Goal: Transaction & Acquisition: Download file/media

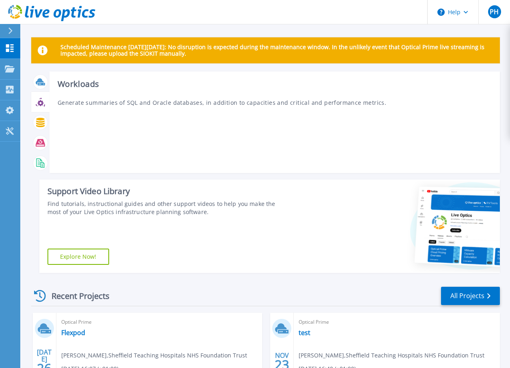
click at [43, 101] on icon at bounding box center [40, 103] width 6 height 6
click at [41, 144] on icon at bounding box center [40, 142] width 9 height 9
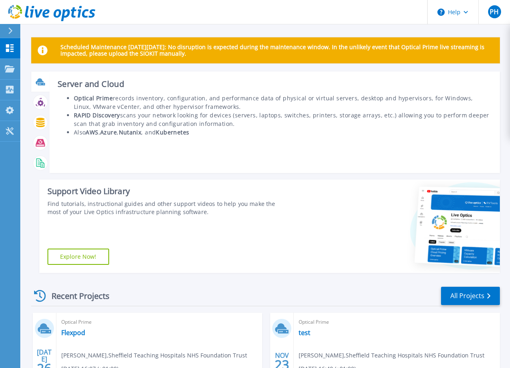
click at [43, 84] on icon at bounding box center [41, 84] width 7 height 2
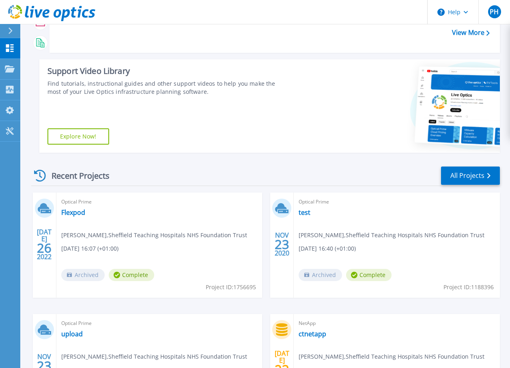
scroll to position [122, 0]
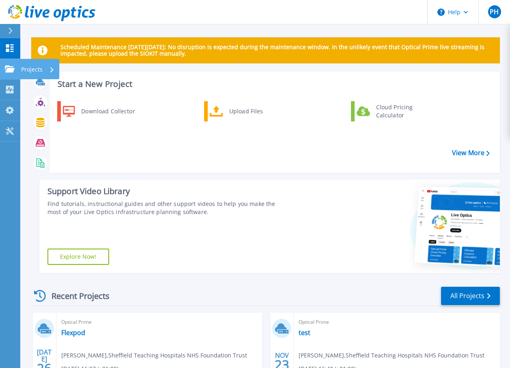
click at [54, 63] on div "Projects" at bounding box center [37, 69] width 33 height 21
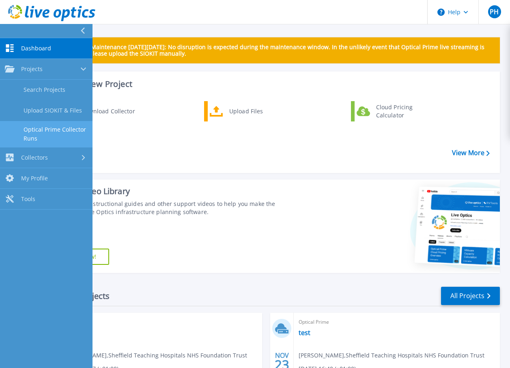
click at [57, 125] on link "Optical Prime Collector Runs" at bounding box center [46, 134] width 93 height 26
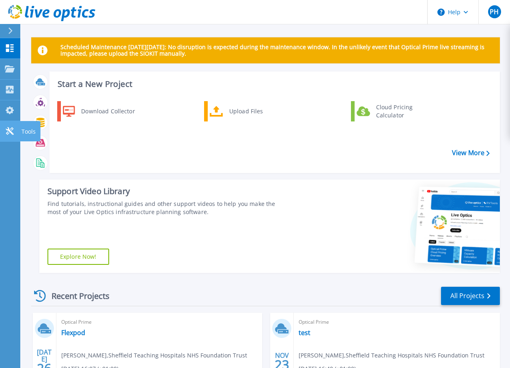
click at [15, 132] on link "Tools Tools" at bounding box center [10, 131] width 20 height 21
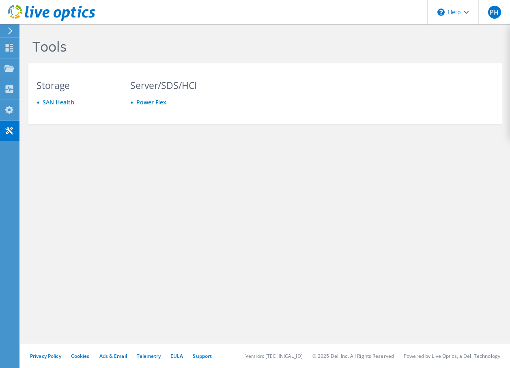
click at [11, 26] on div at bounding box center [47, 13] width 95 height 27
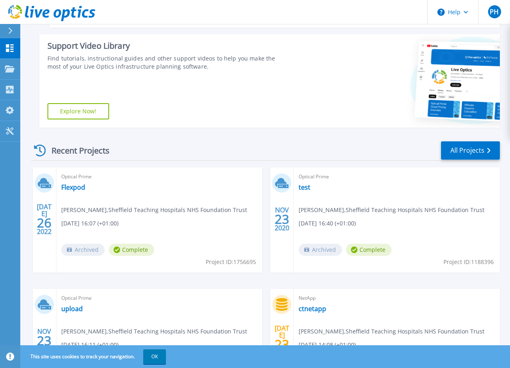
scroll to position [162, 0]
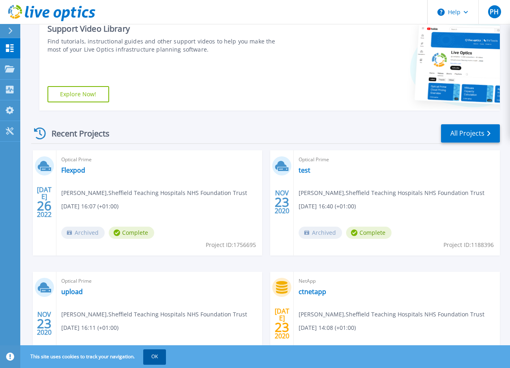
click at [161, 362] on button "OK" at bounding box center [154, 356] width 23 height 15
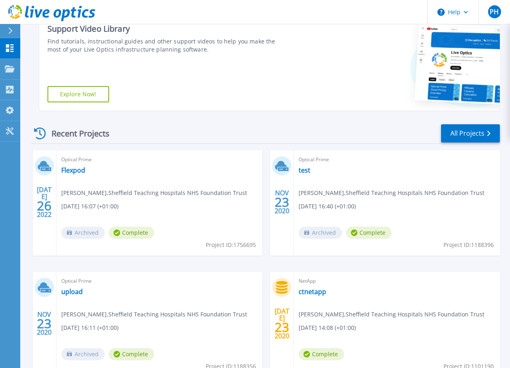
click at [158, 355] on div "Archived Complete" at bounding box center [109, 356] width 97 height 16
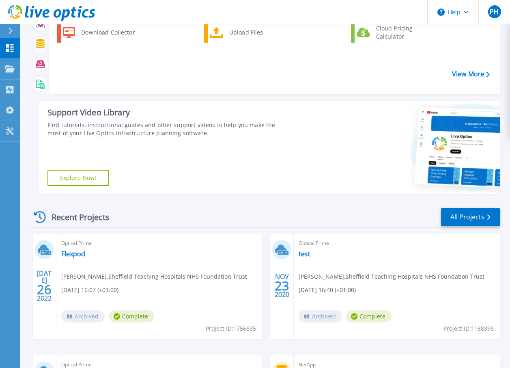
scroll to position [0, 0]
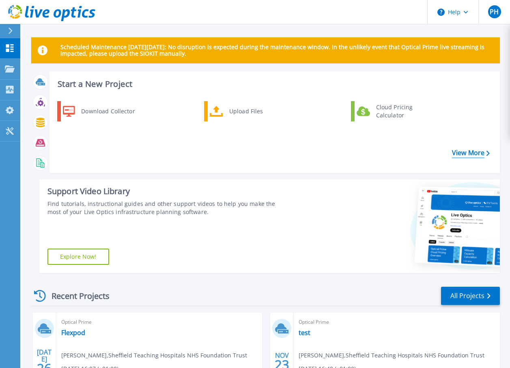
click at [462, 149] on link "View More" at bounding box center [471, 153] width 38 height 8
click at [114, 111] on div "Download Collector" at bounding box center [107, 111] width 61 height 16
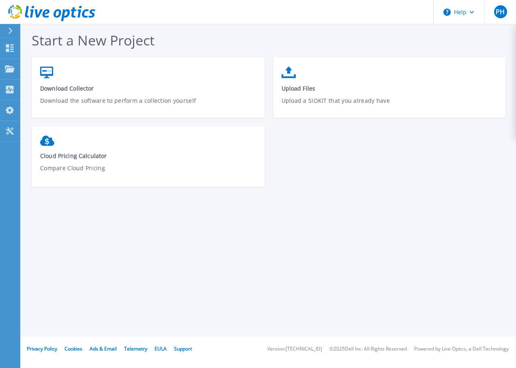
click at [462, 144] on div "Download Collector Download the software to perform a collection yourself Uploa…" at bounding box center [273, 126] width 482 height 138
click at [47, 71] on div "Projects" at bounding box center [37, 69] width 33 height 21
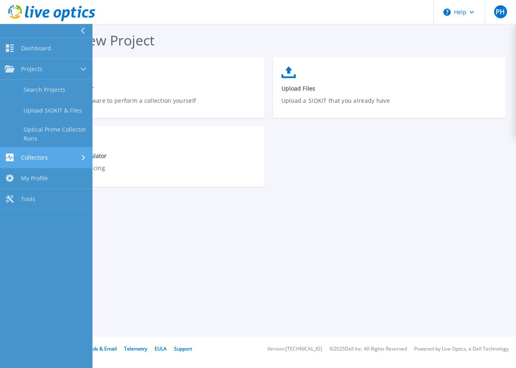
click at [80, 156] on div "Collectors" at bounding box center [46, 157] width 83 height 8
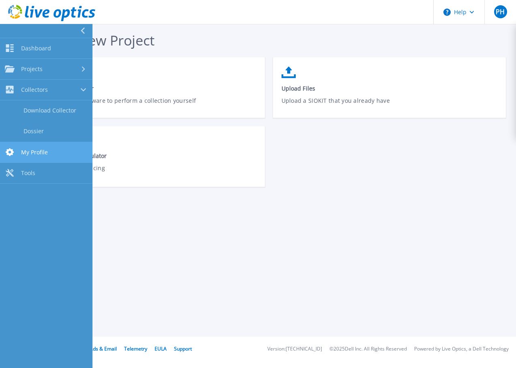
click at [51, 151] on link "My Profile My Profile" at bounding box center [46, 152] width 93 height 21
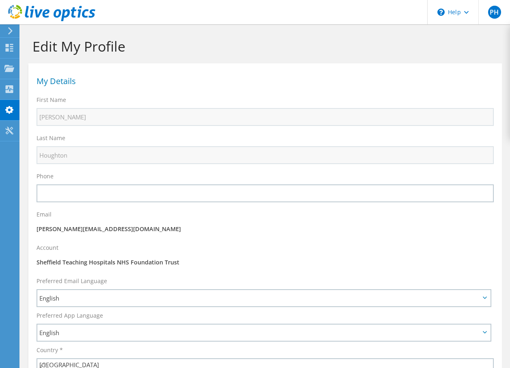
select select "75"
click at [9, 134] on icon at bounding box center [9, 131] width 10 height 8
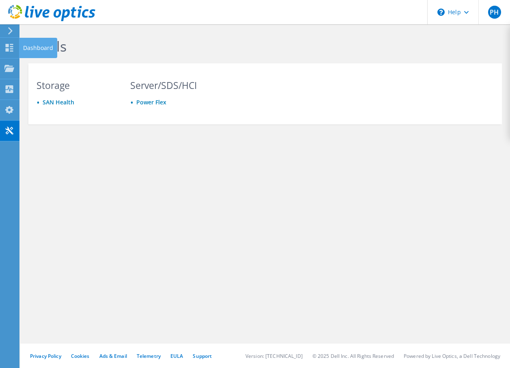
click at [25, 46] on div "Dashboard" at bounding box center [38, 48] width 38 height 20
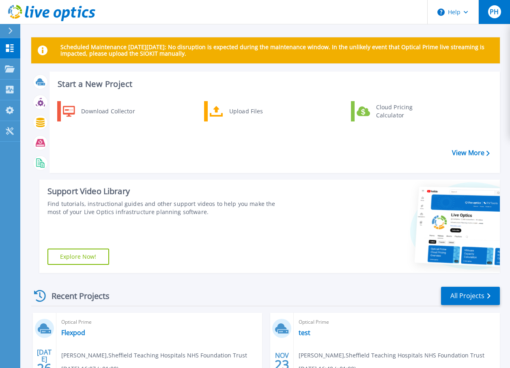
click at [495, 13] on span "PH" at bounding box center [494, 12] width 9 height 6
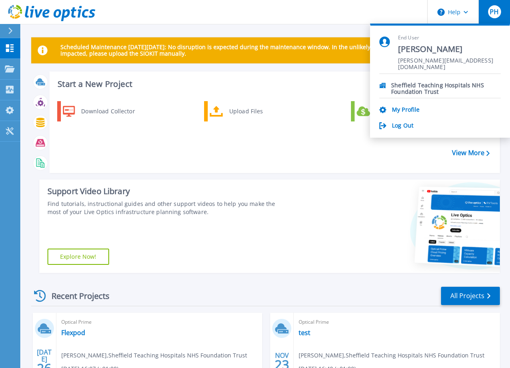
click at [346, 162] on div "Download Collector Upload Files Cloud Pricing Calculator" at bounding box center [273, 134] width 445 height 70
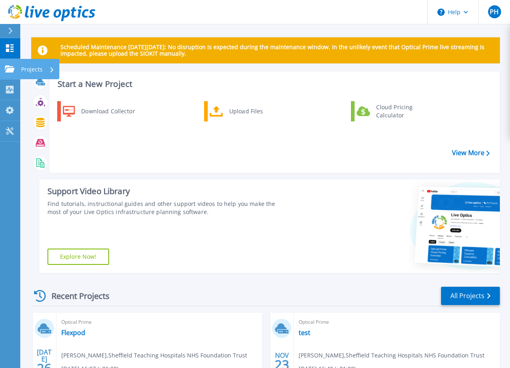
click at [48, 69] on div "Projects" at bounding box center [37, 69] width 33 height 21
